Goal: Find specific page/section

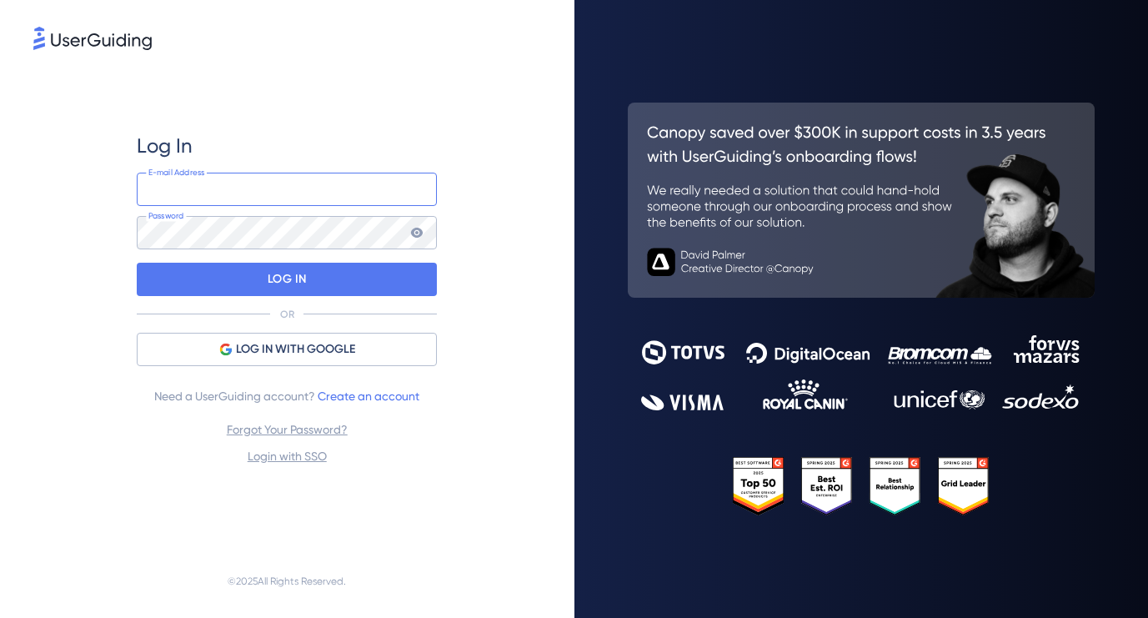
click at [237, 190] on input "email" at bounding box center [287, 189] width 300 height 33
click at [0, 617] on com-1password-button at bounding box center [0, 618] width 0 height 0
type input "jsudaria@offensive-security.com"
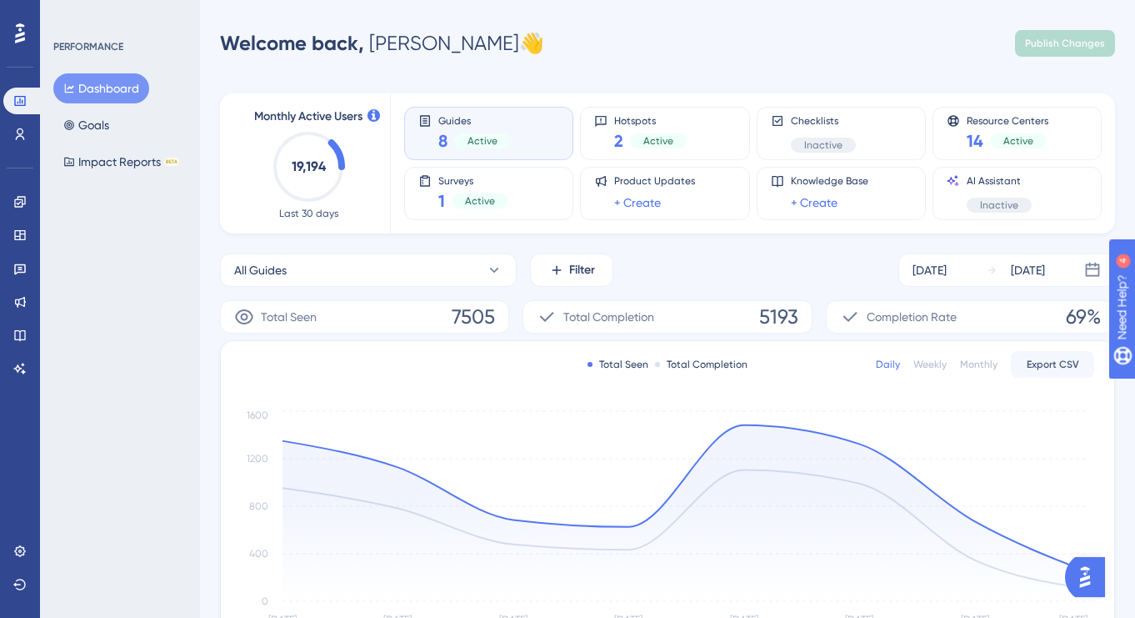
click at [23, 33] on icon at bounding box center [20, 33] width 10 height 20
click at [172, 73] on div "Dashboard Goals Impact Reports BETA" at bounding box center [120, 124] width 135 height 103
click at [15, 207] on icon at bounding box center [19, 201] width 11 height 11
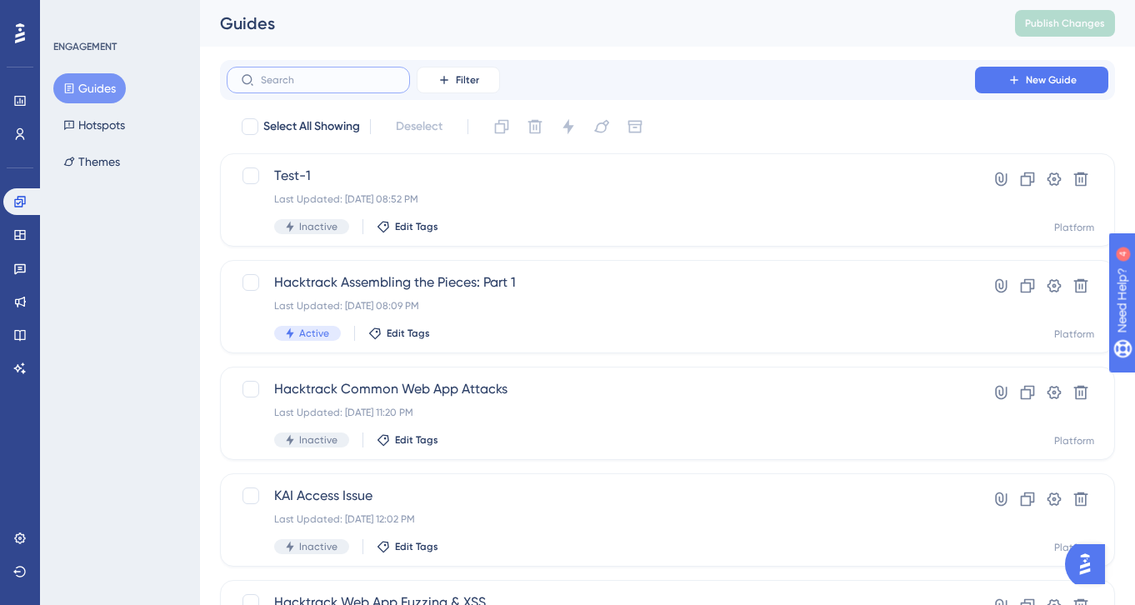
click at [298, 83] on input "text" at bounding box center [328, 80] width 135 height 12
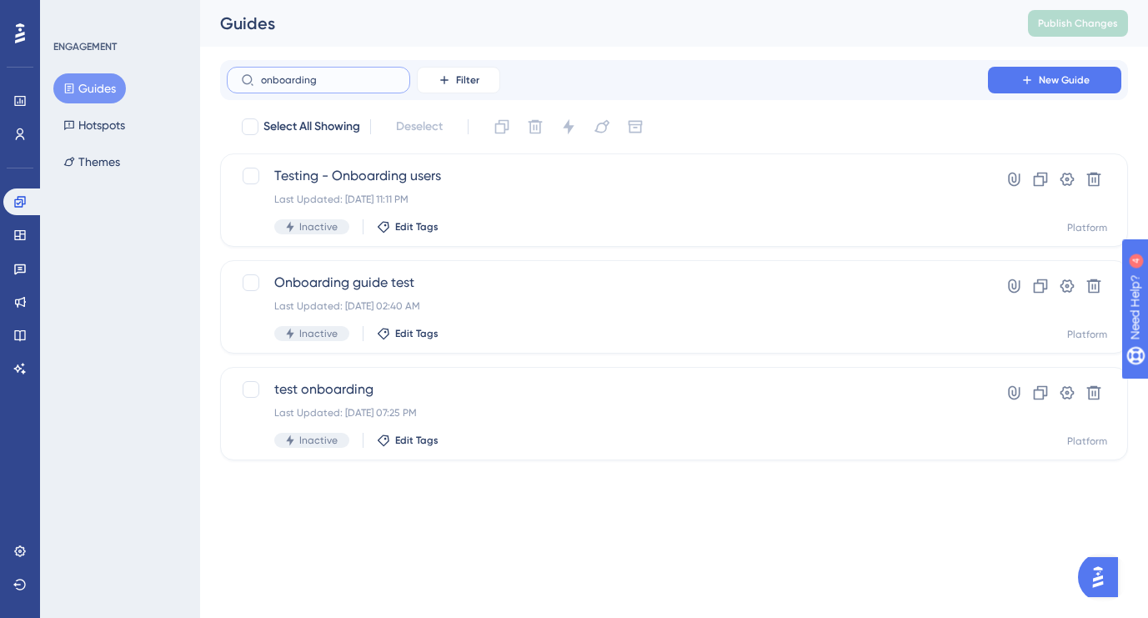
type input "onboarding"
